Goal: Task Accomplishment & Management: Complete application form

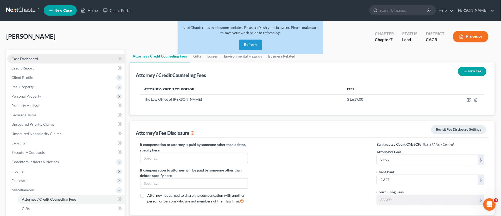
click at [22, 60] on span "Case Dashboard" at bounding box center [24, 58] width 27 height 4
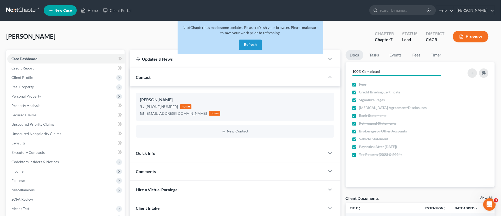
click at [23, 12] on link at bounding box center [22, 10] width 33 height 9
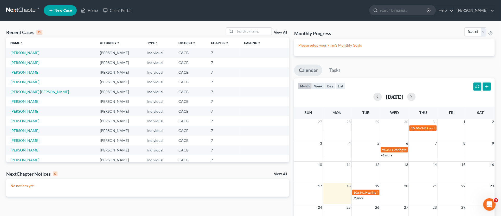
click at [25, 70] on link "Scherry, Jonathan" at bounding box center [24, 72] width 29 height 4
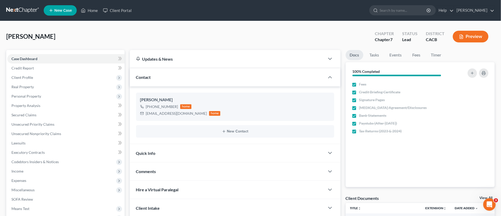
click at [157, 152] on div "Quick Info" at bounding box center [227, 153] width 195 height 18
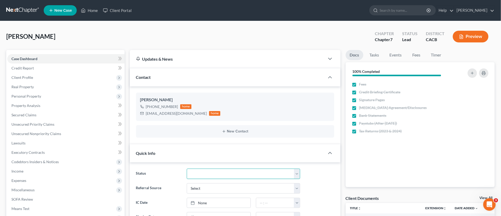
click at [202, 170] on select "Discharged Discharged & Reported Discharge Litigation Dismissal Notice Dismisse…" at bounding box center [243, 173] width 113 height 10
select select "6"
click at [187, 168] on select "Discharged Discharged & Reported Discharge Litigation Dismissal Notice Dismisse…" at bounding box center [243, 173] width 113 height 10
click at [27, 78] on span "Client Profile" at bounding box center [22, 77] width 22 height 4
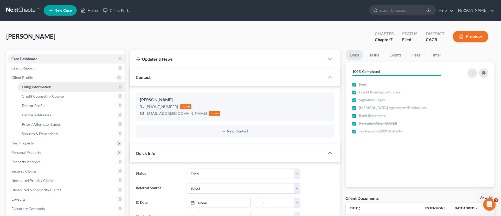
click at [43, 88] on span "Filing Information" at bounding box center [36, 87] width 29 height 4
select select "1"
select select "0"
select select "4"
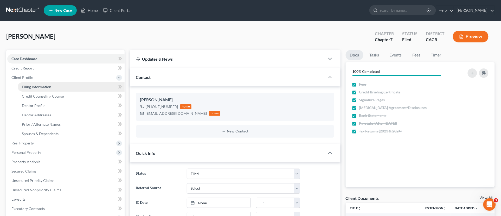
select select "0"
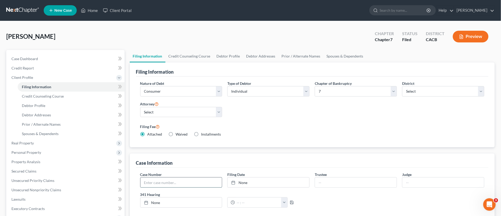
click at [169, 184] on input "text" at bounding box center [181, 182] width 82 height 10
paste input "2:25-bk-17107-BB"
type input "2:25-bk-17107-BB"
click at [262, 184] on link "None" at bounding box center [269, 182] width 82 height 10
type input "8/18/2025"
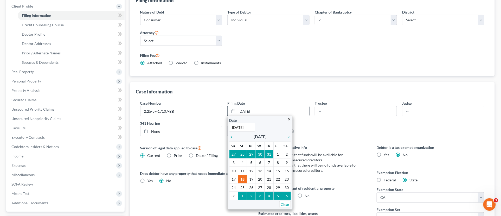
scroll to position [87, 0]
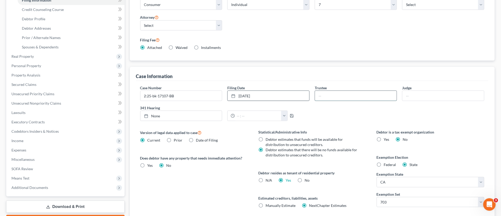
click at [327, 100] on input "text" at bounding box center [356, 96] width 82 height 10
click at [339, 96] on input "text" at bounding box center [356, 96] width 82 height 10
type input "[PERSON_NAME]"
click at [167, 115] on link "None" at bounding box center [181, 116] width 82 height 10
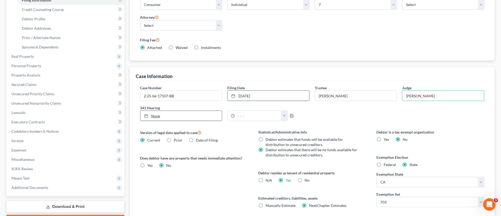
type input "8/18/2025"
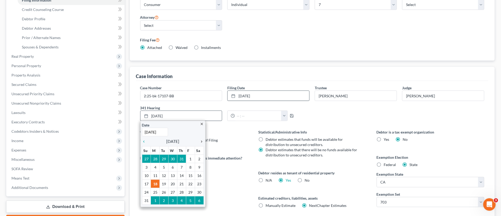
click at [200, 139] on div "chevron_right" at bounding box center [200, 141] width 7 height 5
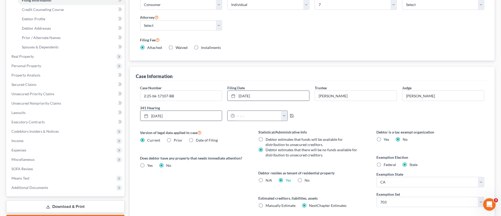
click at [285, 118] on button "button" at bounding box center [284, 116] width 6 height 10
click at [293, 133] on link "1:30pm" at bounding box center [294, 132] width 29 height 9
type input "1:30pm"
click at [288, 115] on div "1:30pm 12:00am 12:30am 1:00am 1:30am 2:00am 2:30am 3:00am 3:30am 4:00am 4:30am …" at bounding box center [268, 116] width 87 height 10
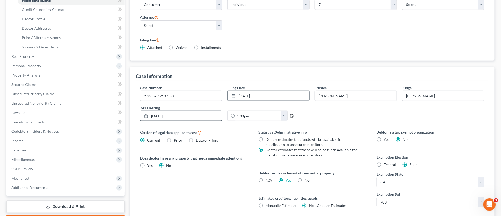
click at [290, 115] on icon "button" at bounding box center [292, 116] width 4 height 4
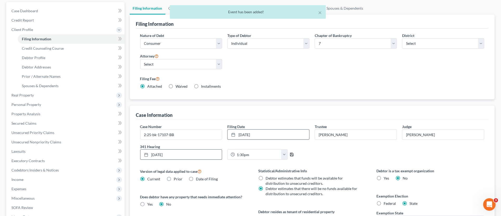
scroll to position [0, 0]
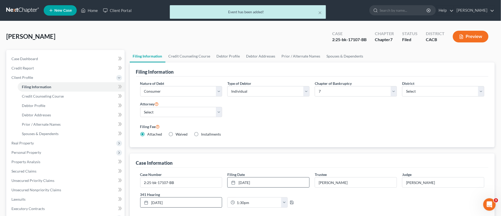
click at [22, 14] on div "× Event has been added!" at bounding box center [247, 13] width 501 height 16
click at [320, 10] on button "×" at bounding box center [320, 12] width 4 height 6
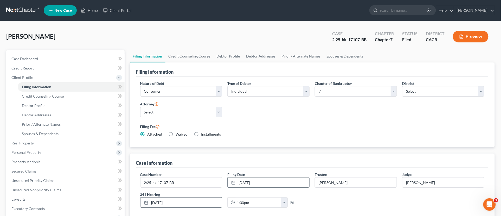
drag, startPoint x: 22, startPoint y: 9, endPoint x: 19, endPoint y: 9, distance: 2.7
click at [21, 9] on link at bounding box center [22, 10] width 33 height 9
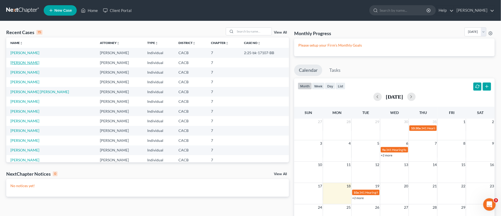
click at [21, 63] on link "Bogarin, Jaqueline" at bounding box center [24, 62] width 29 height 4
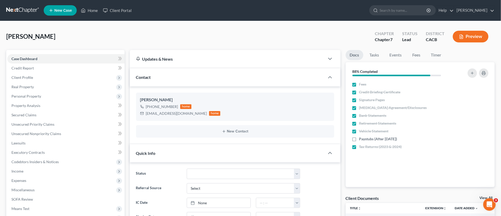
click at [224, 180] on ng-include "Status Discharged Discharged & Reported Discharge Litigation Dismissal Notice D…" at bounding box center [235, 195] width 198 height 54
drag, startPoint x: 220, startPoint y: 177, endPoint x: 218, endPoint y: 174, distance: 3.1
click at [220, 177] on select "Discharged Discharged & Reported Discharge Litigation Dismissal Notice Dismisse…" at bounding box center [243, 173] width 113 height 10
select select "6"
click at [187, 168] on select "Discharged Discharged & Reported Discharge Litigation Dismissal Notice Dismisse…" at bounding box center [243, 173] width 113 height 10
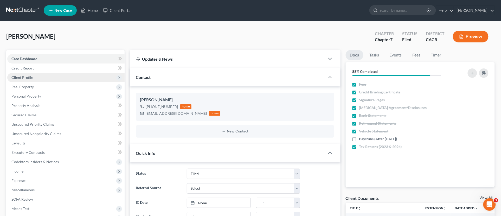
click at [36, 77] on span "Client Profile" at bounding box center [65, 77] width 117 height 9
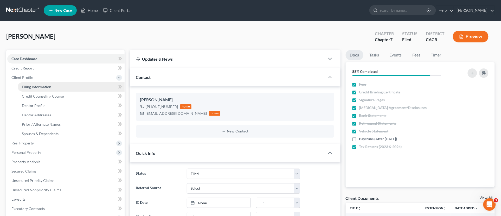
click at [54, 89] on link "Filing Information" at bounding box center [71, 86] width 107 height 9
select select "1"
select select "0"
select select "4"
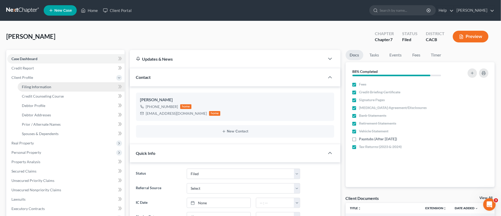
select select "0"
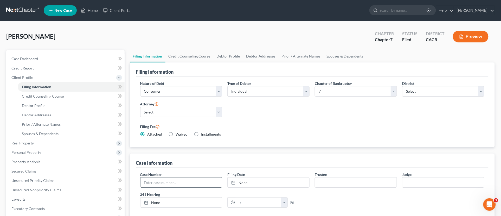
click at [159, 183] on input "text" at bounding box center [181, 182] width 82 height 10
paste input "2:25-bk-17105-BB"
type input "2:25-bk-17105-BB"
type input "8/18/2025"
click at [248, 183] on link "8/18/2025" at bounding box center [269, 182] width 82 height 10
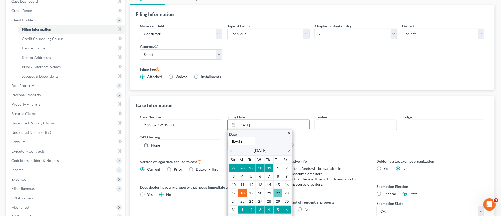
scroll to position [58, 0]
drag, startPoint x: 277, startPoint y: 184, endPoint x: 286, endPoint y: 176, distance: 12.2
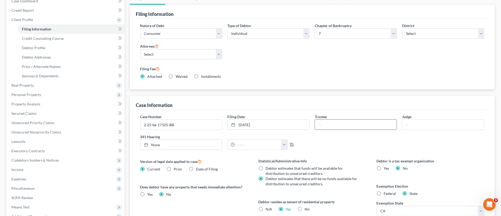
click at [319, 121] on input "text" at bounding box center [356, 125] width 82 height 10
type input "[PERSON_NAME]"
type input "B"
type input "[PERSON_NAME]"
click at [185, 143] on link "None" at bounding box center [181, 145] width 82 height 10
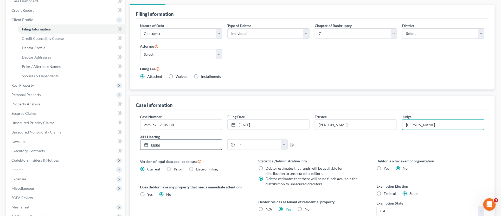
type input "8/18/2025"
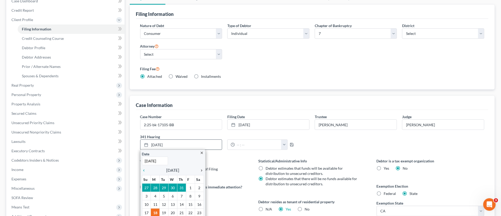
click at [200, 169] on icon "chevron_right" at bounding box center [200, 170] width 7 height 4
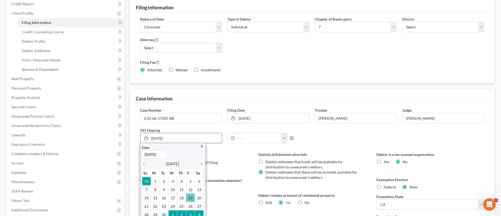
scroll to position [87, 0]
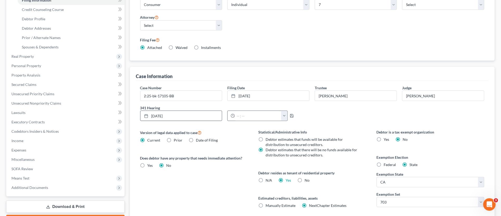
click at [283, 117] on button "button" at bounding box center [284, 116] width 6 height 10
click at [294, 160] on link "1:30pm" at bounding box center [294, 161] width 29 height 9
type input "1:30pm"
click at [290, 114] on icon "button" at bounding box center [291, 115] width 3 height 3
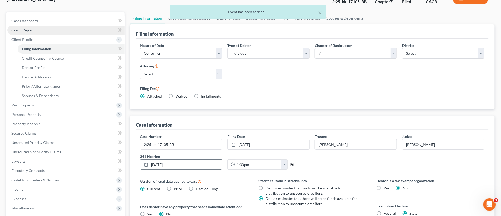
scroll to position [0, 0]
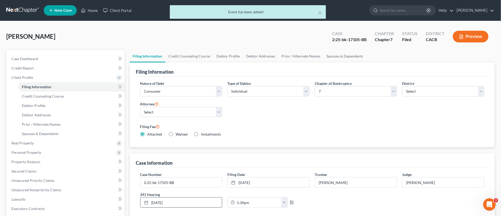
click at [24, 7] on div "× Event has been added!" at bounding box center [247, 13] width 501 height 16
click at [27, 22] on div "× Event has been added! Bogarin, Jaqueline Upgraded Case 2:25-bk-17105-BB Chapt…" at bounding box center [250, 177] width 501 height 313
click at [321, 12] on button "×" at bounding box center [320, 12] width 4 height 6
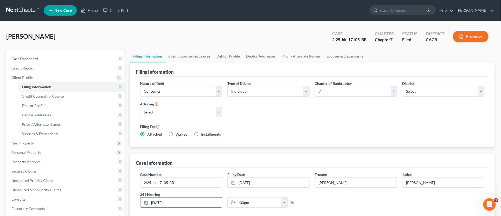
click at [12, 8] on link at bounding box center [22, 10] width 33 height 9
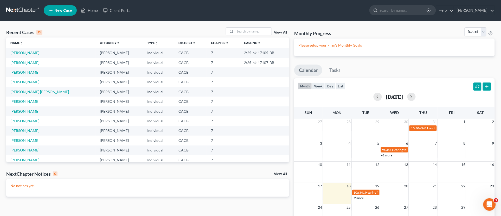
click at [21, 73] on link "[PERSON_NAME]" at bounding box center [24, 72] width 29 height 4
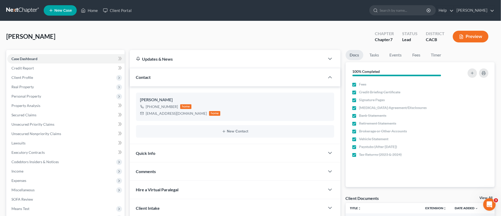
click at [157, 153] on div "Quick Info" at bounding box center [227, 153] width 195 height 18
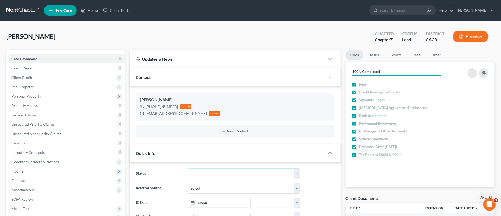
click at [193, 171] on select "Discharged Discharged & Reported Discharge Litigation Dismissal Notice Dismisse…" at bounding box center [243, 173] width 113 height 10
select select "6"
click at [187, 168] on select "Discharged Discharged & Reported Discharge Litigation Dismissal Notice Dismisse…" at bounding box center [243, 173] width 113 height 10
click at [200, 72] on div "Contact" at bounding box center [227, 77] width 195 height 18
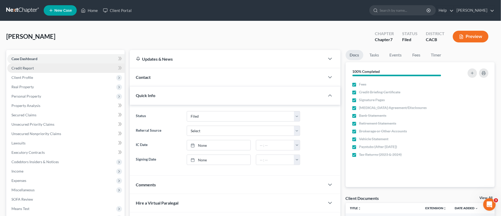
click at [20, 65] on link "Credit Report" at bounding box center [65, 67] width 117 height 9
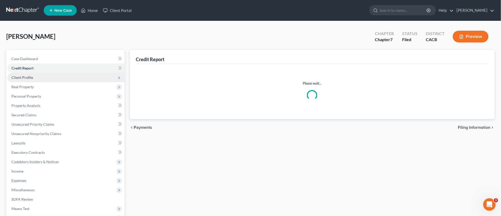
click at [22, 79] on span "Client Profile" at bounding box center [22, 77] width 22 height 4
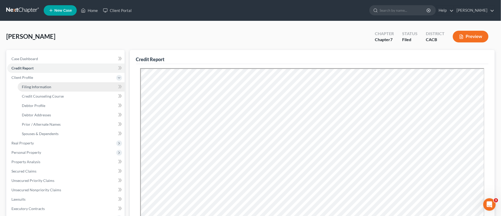
drag, startPoint x: 37, startPoint y: 83, endPoint x: 53, endPoint y: 86, distance: 15.6
click at [37, 83] on link "Filing Information" at bounding box center [71, 86] width 107 height 9
select select "1"
select select "0"
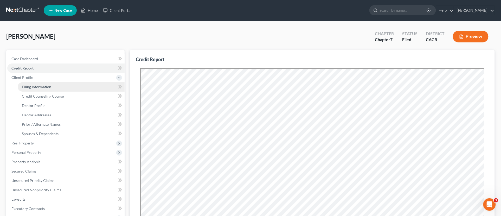
select select "4"
select select "0"
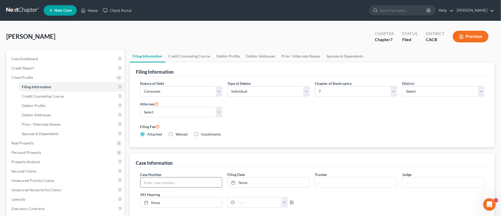
click at [198, 175] on div "Case Number" at bounding box center [181, 180] width 87 height 16
paste input "9:25-bk-11082-RC"
click at [199, 180] on input "9:25-bk-11082-RC" at bounding box center [181, 182] width 82 height 10
type input "9:25-bk-11082-RC"
type input "8/18/2025"
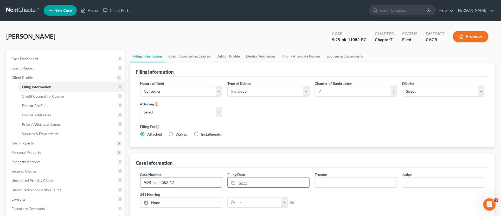
click at [247, 183] on link "None" at bounding box center [269, 182] width 82 height 10
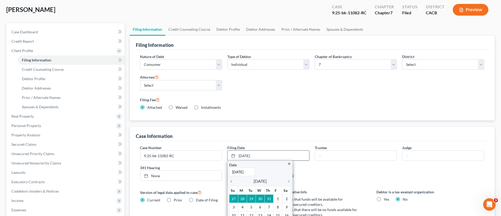
scroll to position [58, 0]
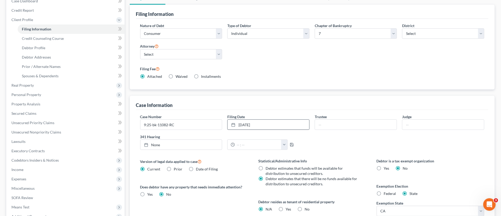
click at [313, 137] on div "Case Number 9:25-bk-11082-RC Filing Date 8/15/2025 close Date 8/15/2025 Time 12…" at bounding box center [312, 134] width 349 height 40
click at [317, 129] on input "text" at bounding box center [356, 125] width 82 height 10
click at [322, 123] on input "text" at bounding box center [356, 125] width 82 height 10
type input "[PERSON_NAME]"
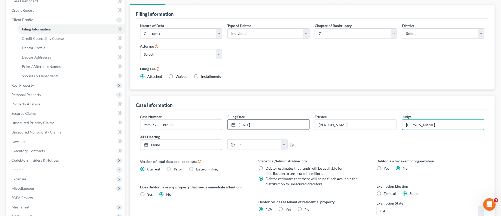
type input "8/18/2025"
click at [171, 139] on label "341 Hearing" at bounding box center [225, 136] width 175 height 5
click at [169, 142] on link "8/18/2025" at bounding box center [181, 145] width 82 height 10
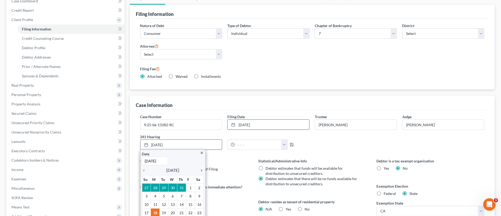
drag, startPoint x: 203, startPoint y: 171, endPoint x: 198, endPoint y: 172, distance: 5.2
click at [203, 171] on icon "chevron_right" at bounding box center [200, 170] width 7 height 4
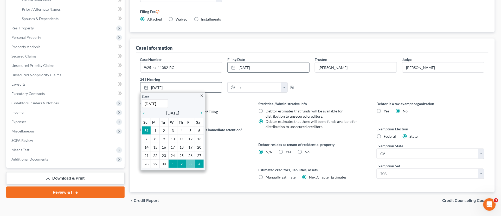
scroll to position [115, 0]
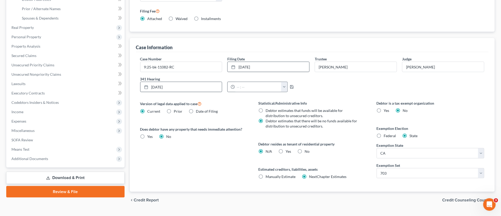
click at [282, 85] on button "button" at bounding box center [284, 87] width 6 height 10
click at [296, 125] on link "11:30am" at bounding box center [294, 126] width 29 height 9
type input "11:30am"
click at [290, 88] on icon "button" at bounding box center [292, 87] width 4 height 4
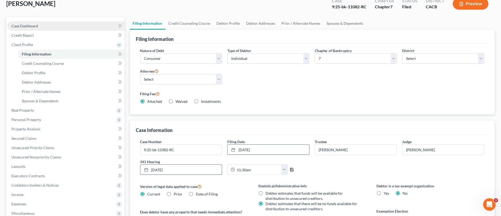
scroll to position [0, 0]
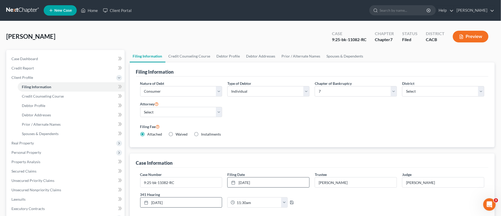
click at [28, 7] on link at bounding box center [22, 10] width 33 height 9
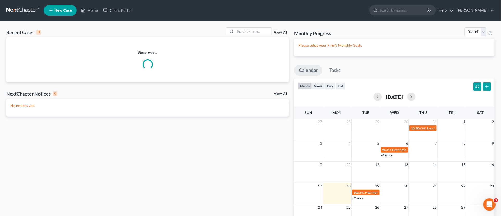
click at [285, 30] on div "View All" at bounding box center [257, 31] width 63 height 8
click at [283, 32] on link "View All" at bounding box center [280, 33] width 13 height 4
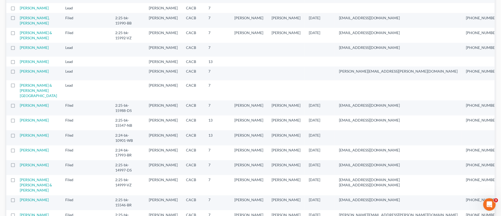
scroll to position [231, 0]
